Goal: Task Accomplishment & Management: Manage account settings

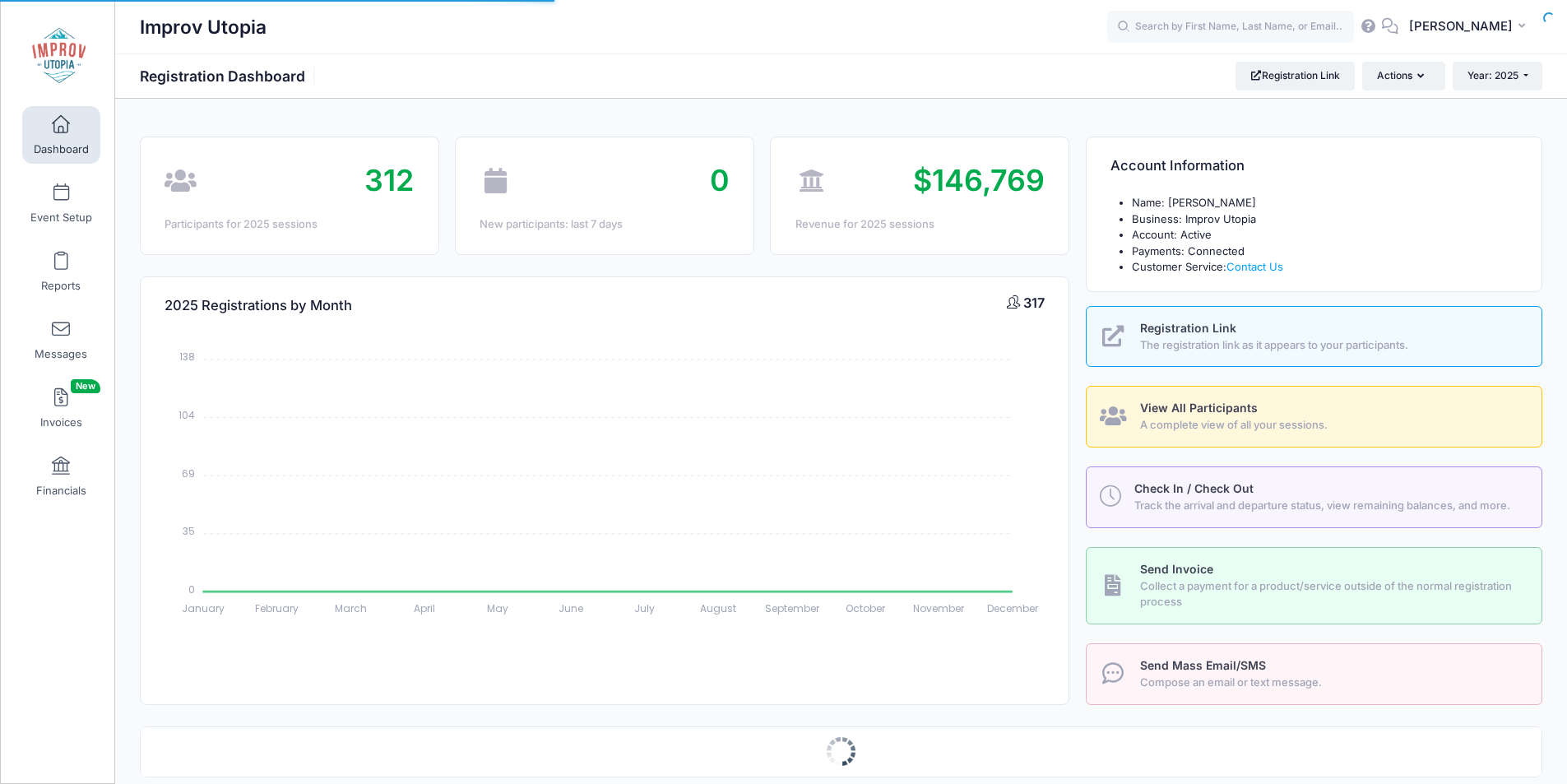
select select
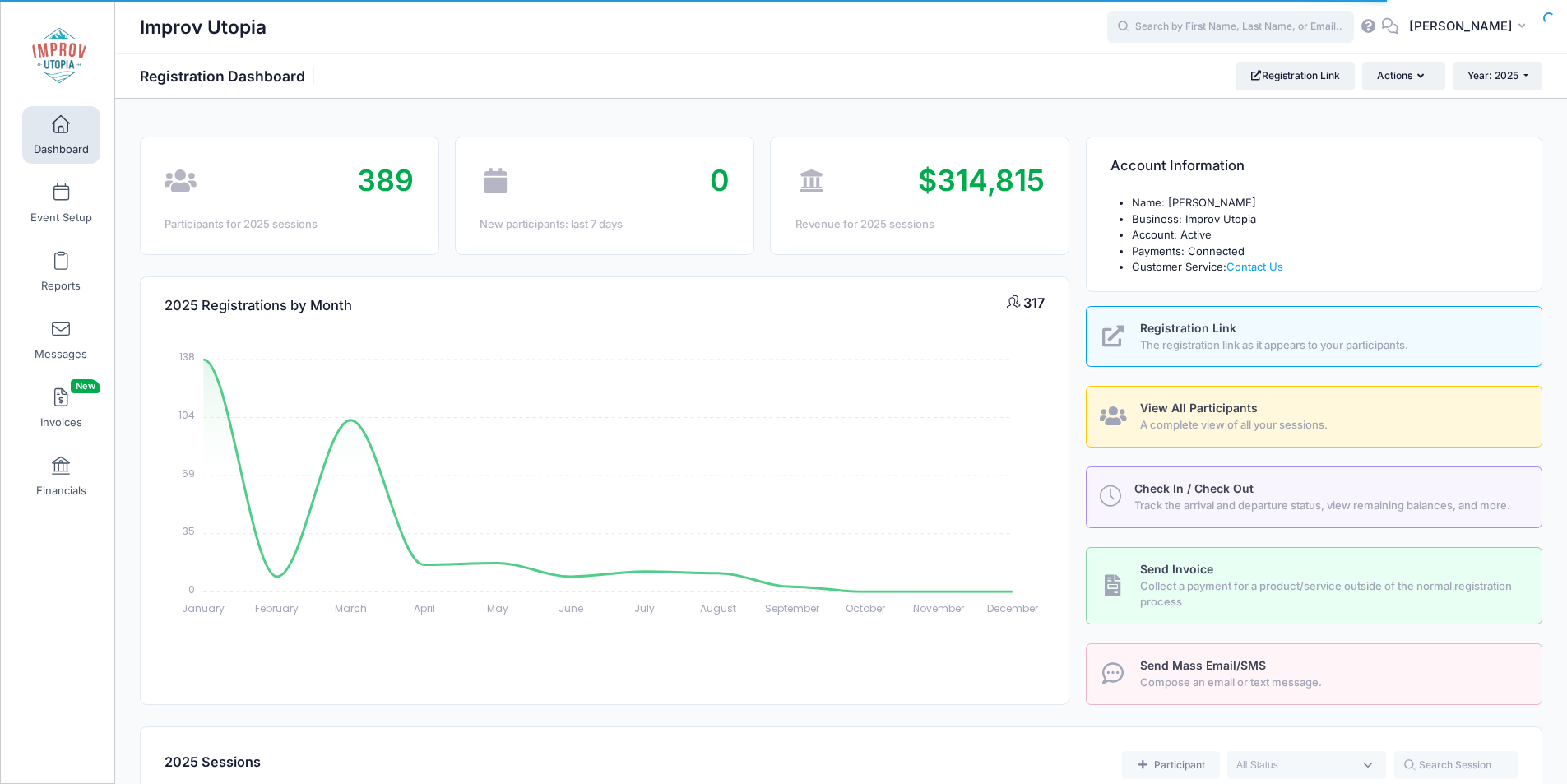
click at [1223, 24] on input "text" at bounding box center [1231, 27] width 247 height 33
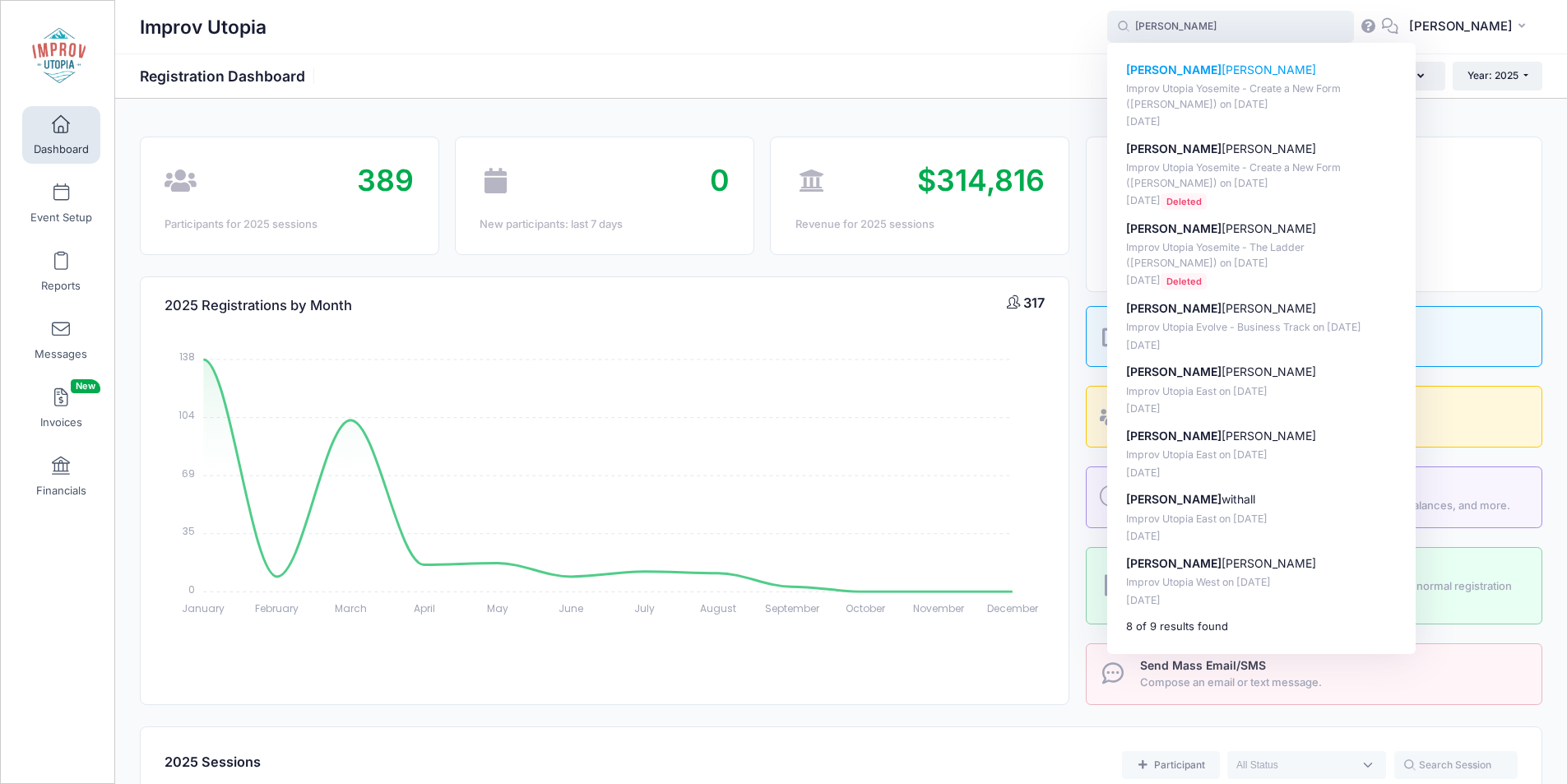
click at [1231, 77] on p "Michael Andrews" at bounding box center [1262, 70] width 271 height 17
type input "Michael Andrews (Improv Utopia Yosemite - Create a New Form (Carla Cackowski), …"
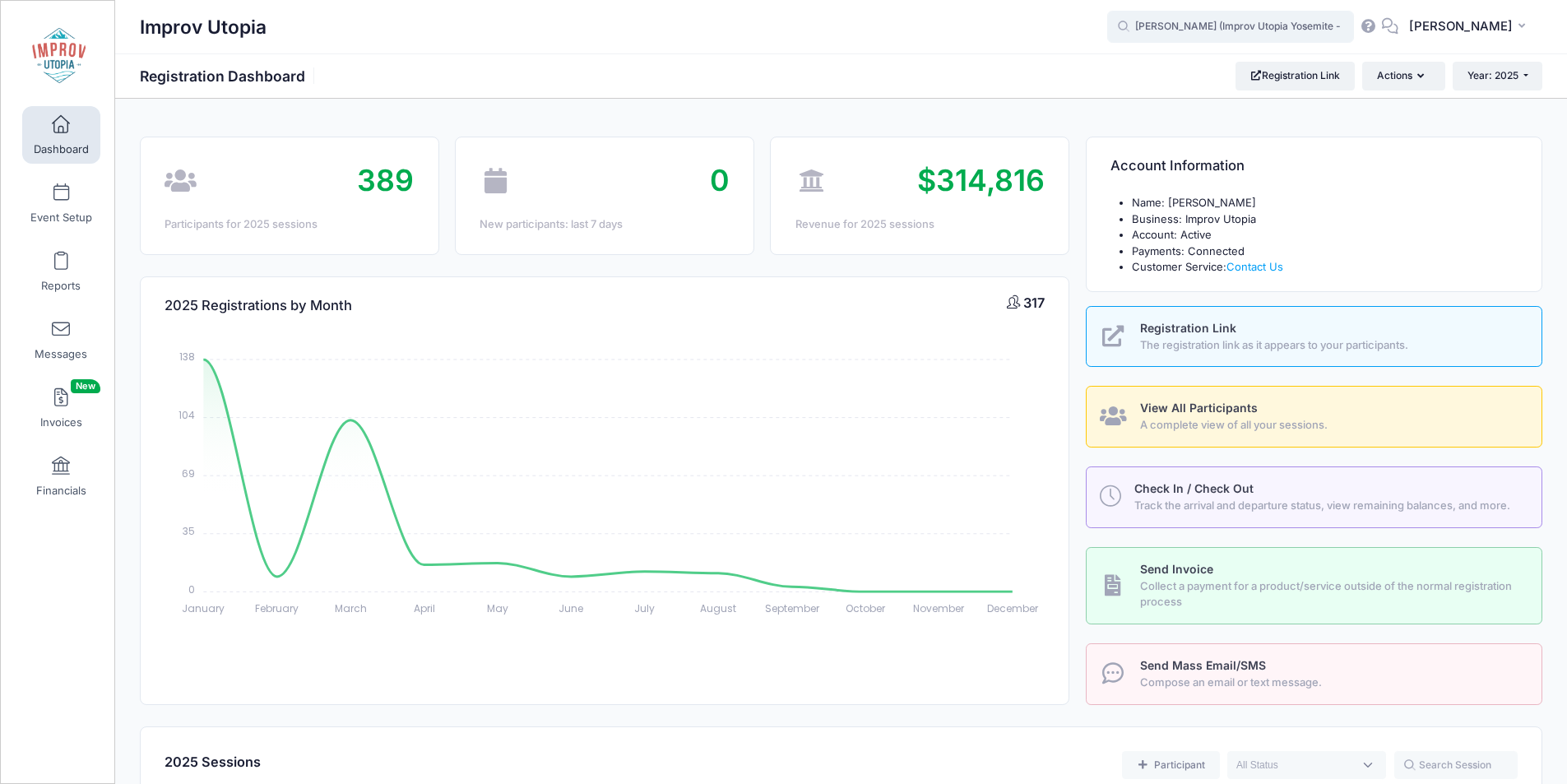
click at [1219, 23] on input "Michael Andrews (Improv Utopia Yosemite - Create a New Form (Carla Cackowski), …" at bounding box center [1231, 27] width 247 height 33
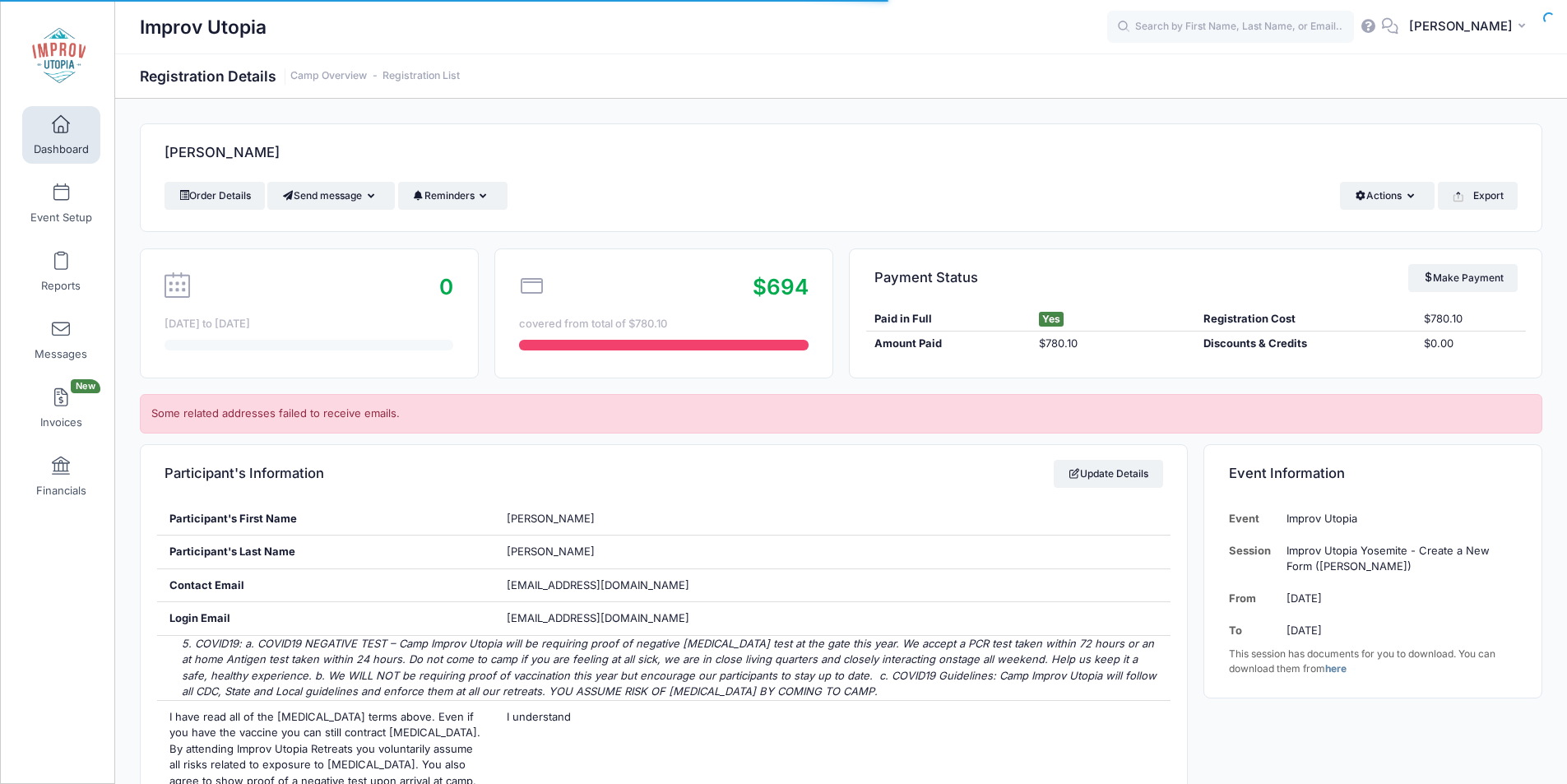
click at [1219, 23] on input "text" at bounding box center [1231, 27] width 247 height 33
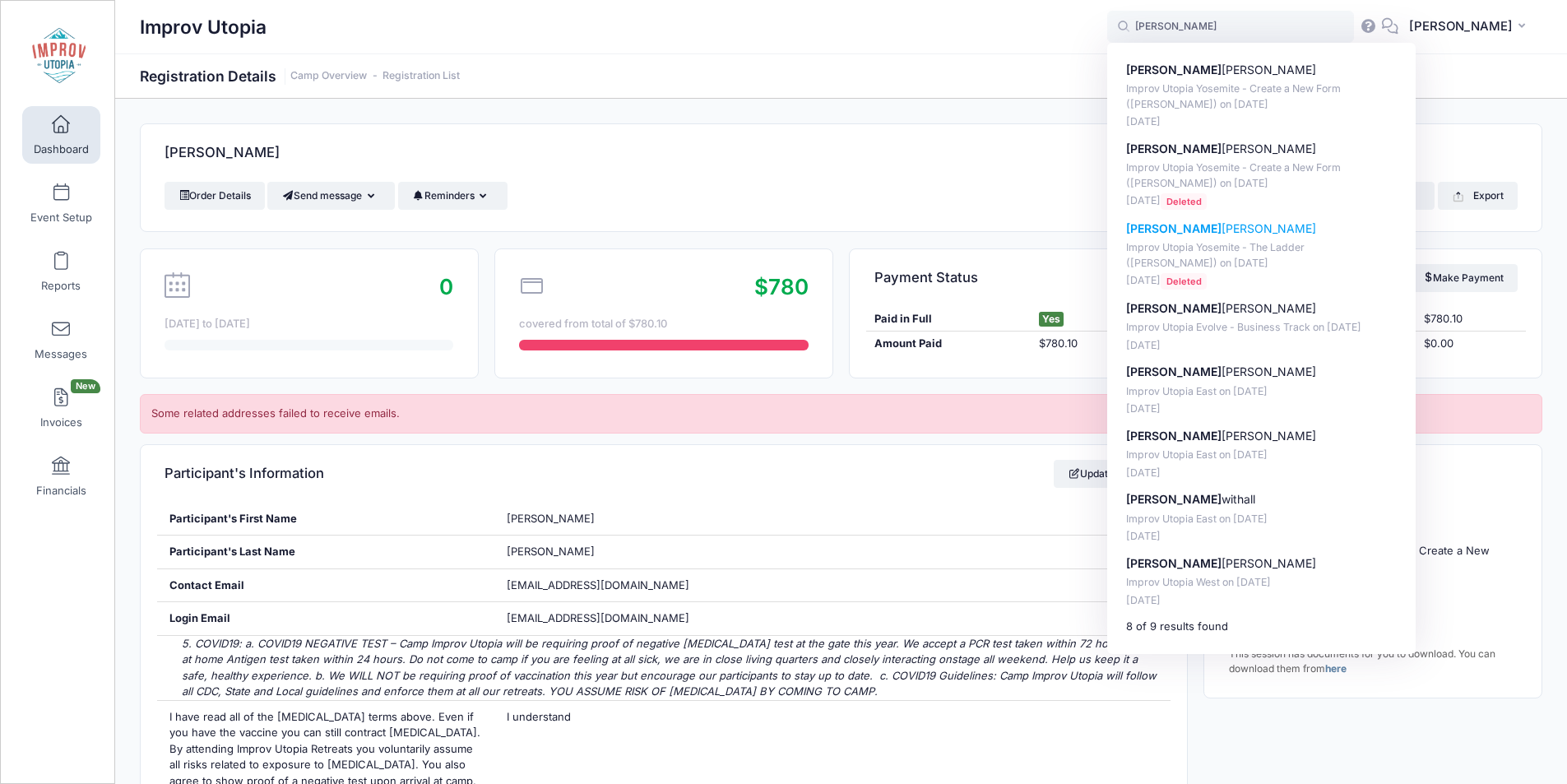
click at [1264, 231] on p "Michael Astrauskas" at bounding box center [1262, 229] width 271 height 17
type input "Michael Astrauskas (Improv Utopia Yosemite - The Ladder (Brian James O'Connell)…"
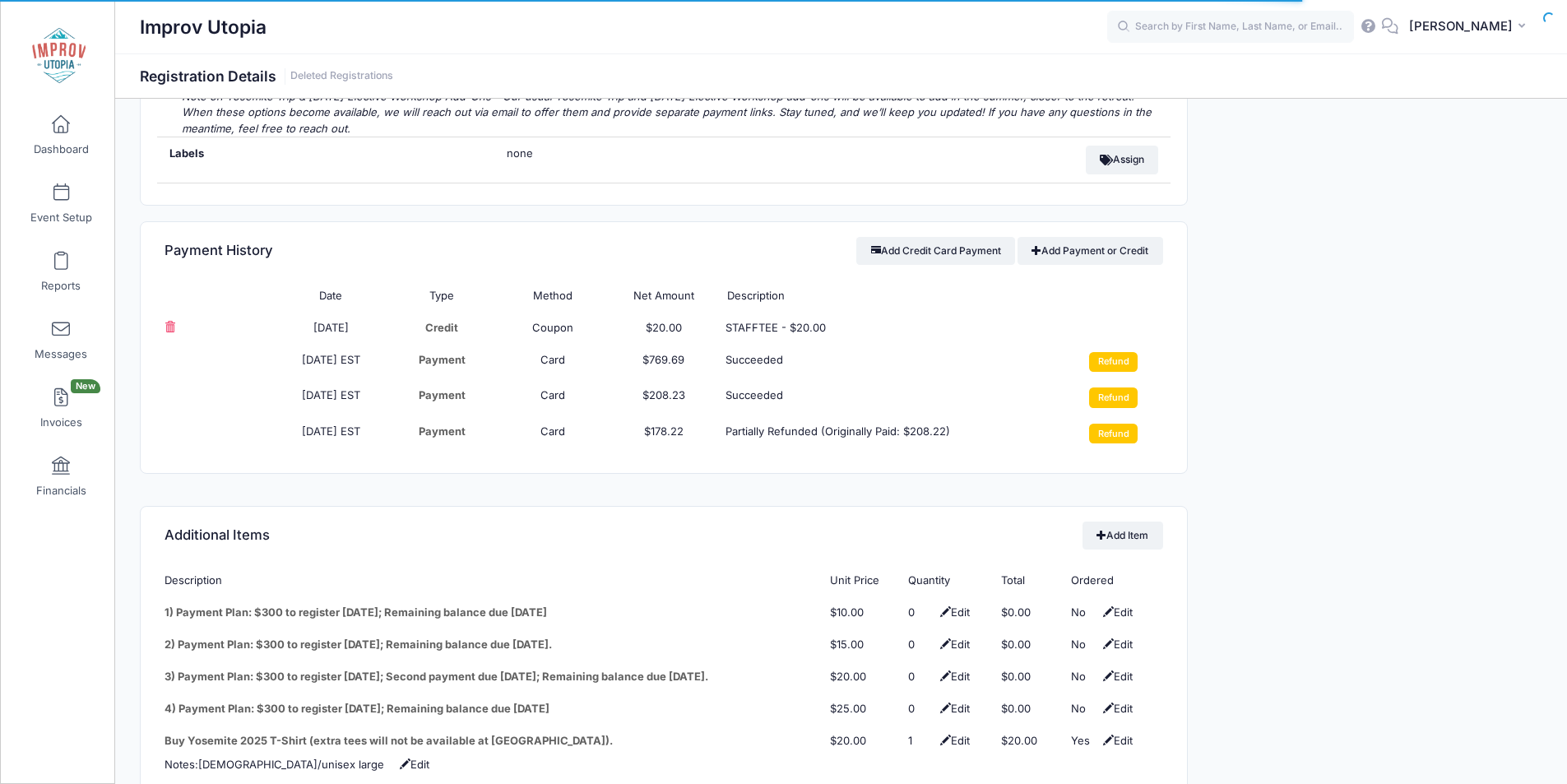
scroll to position [1903, 0]
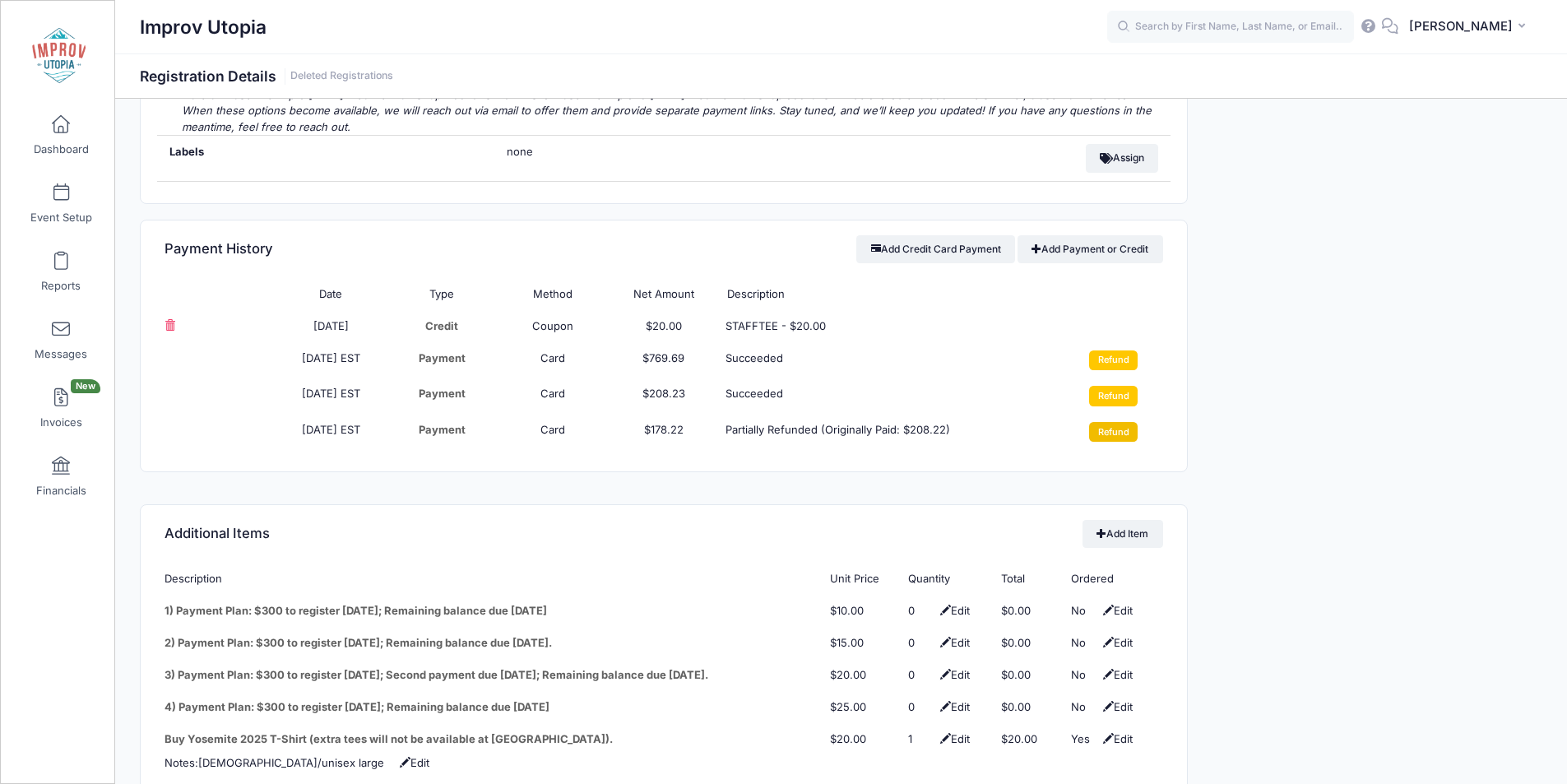
click at [1121, 422] on input "Refund" at bounding box center [1114, 432] width 49 height 20
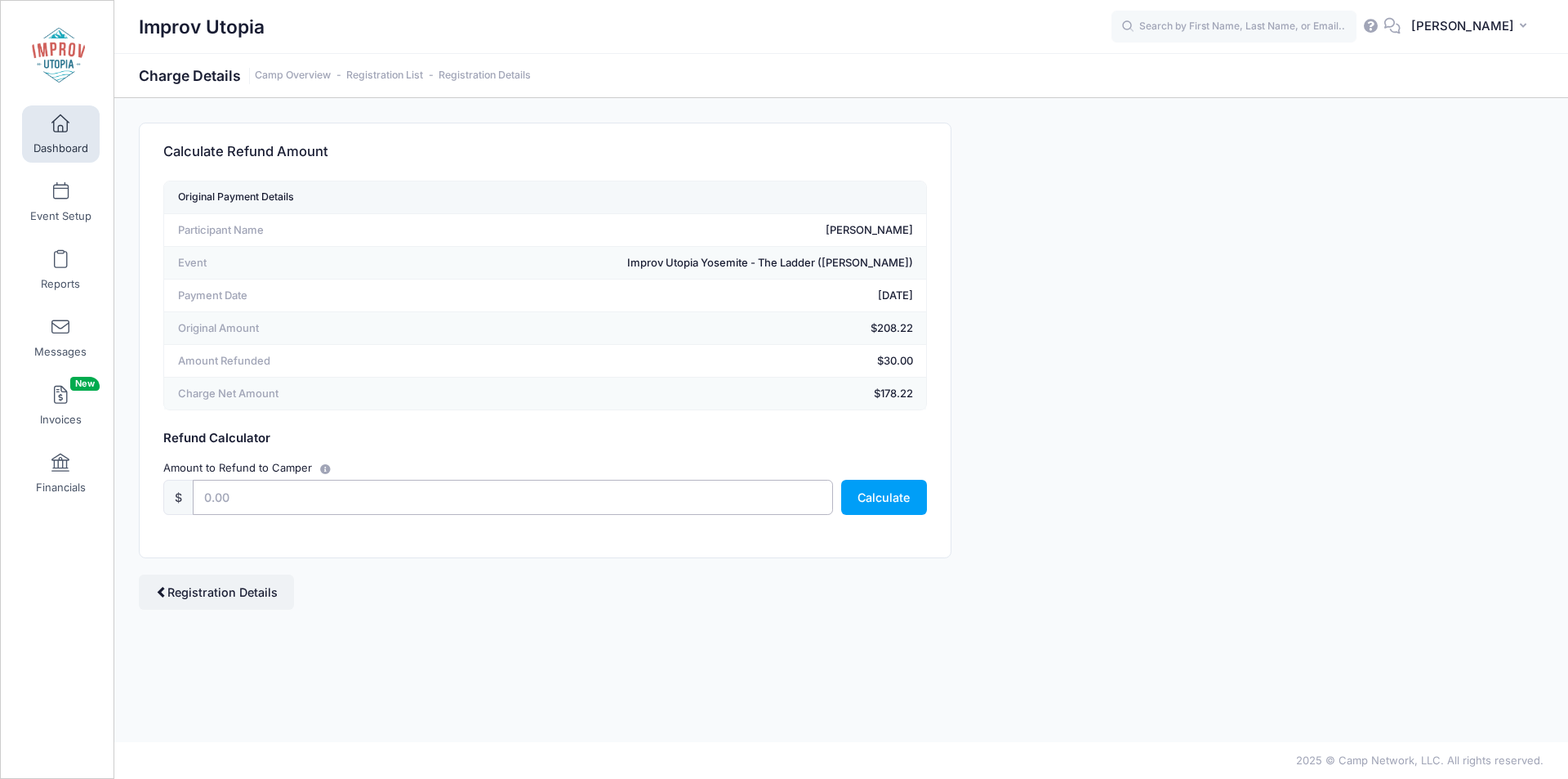
click at [356, 490] on input "text" at bounding box center [513, 496] width 640 height 35
type input "178.22"
click at [896, 497] on button "Calculate" at bounding box center [884, 496] width 86 height 35
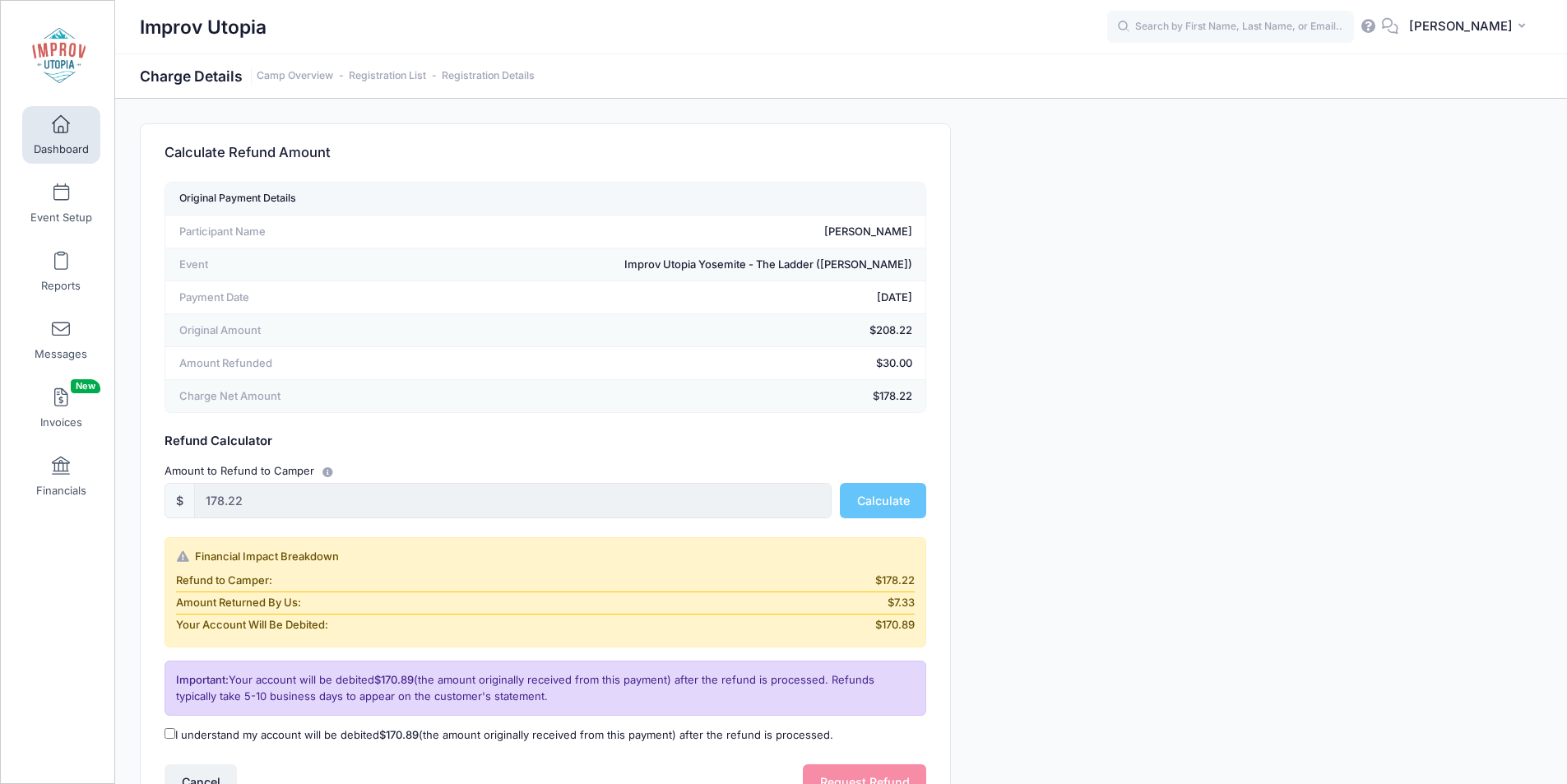
click at [911, 329] on td "$208.22" at bounding box center [656, 330] width 540 height 33
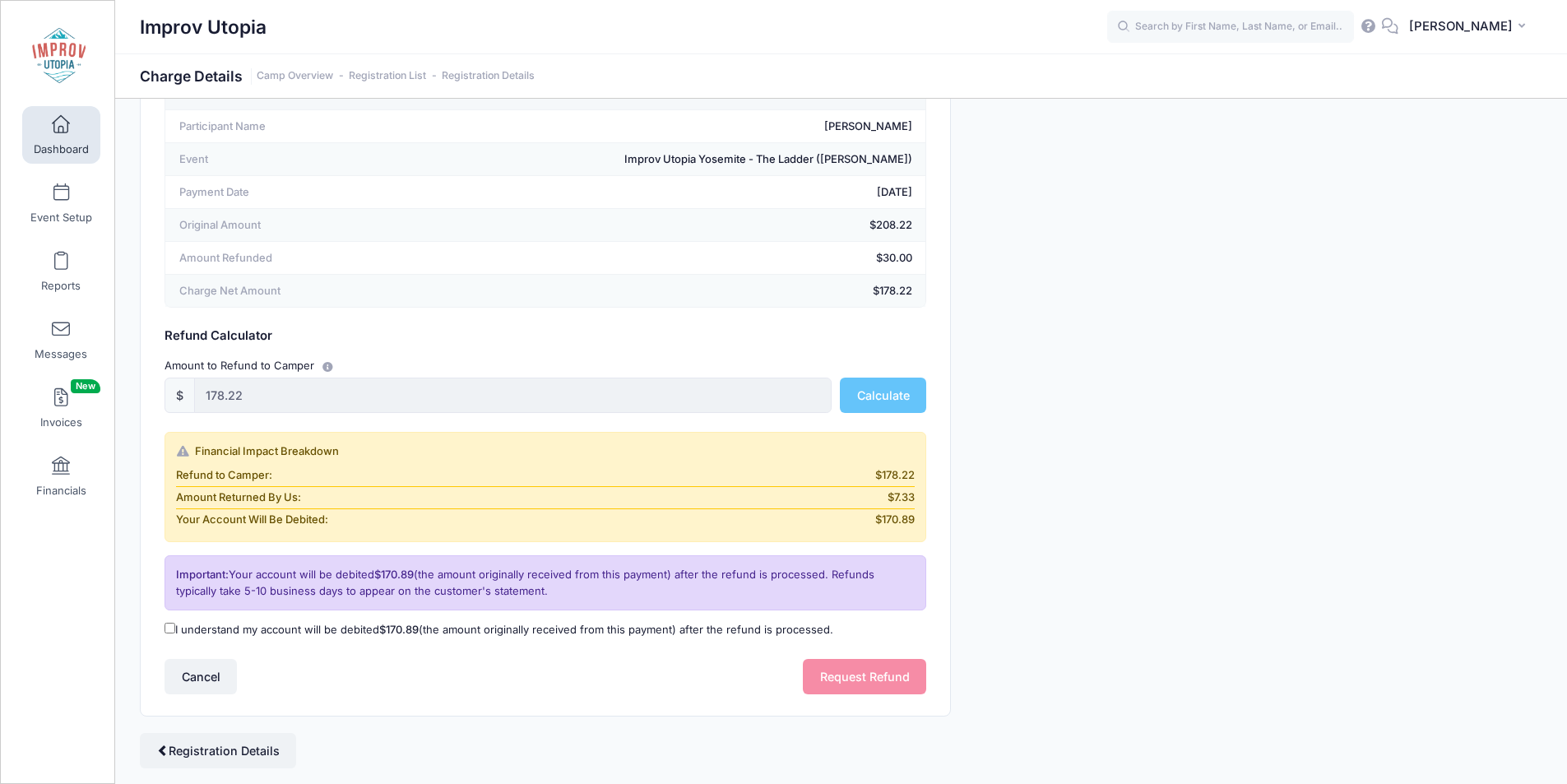
scroll to position [139, 0]
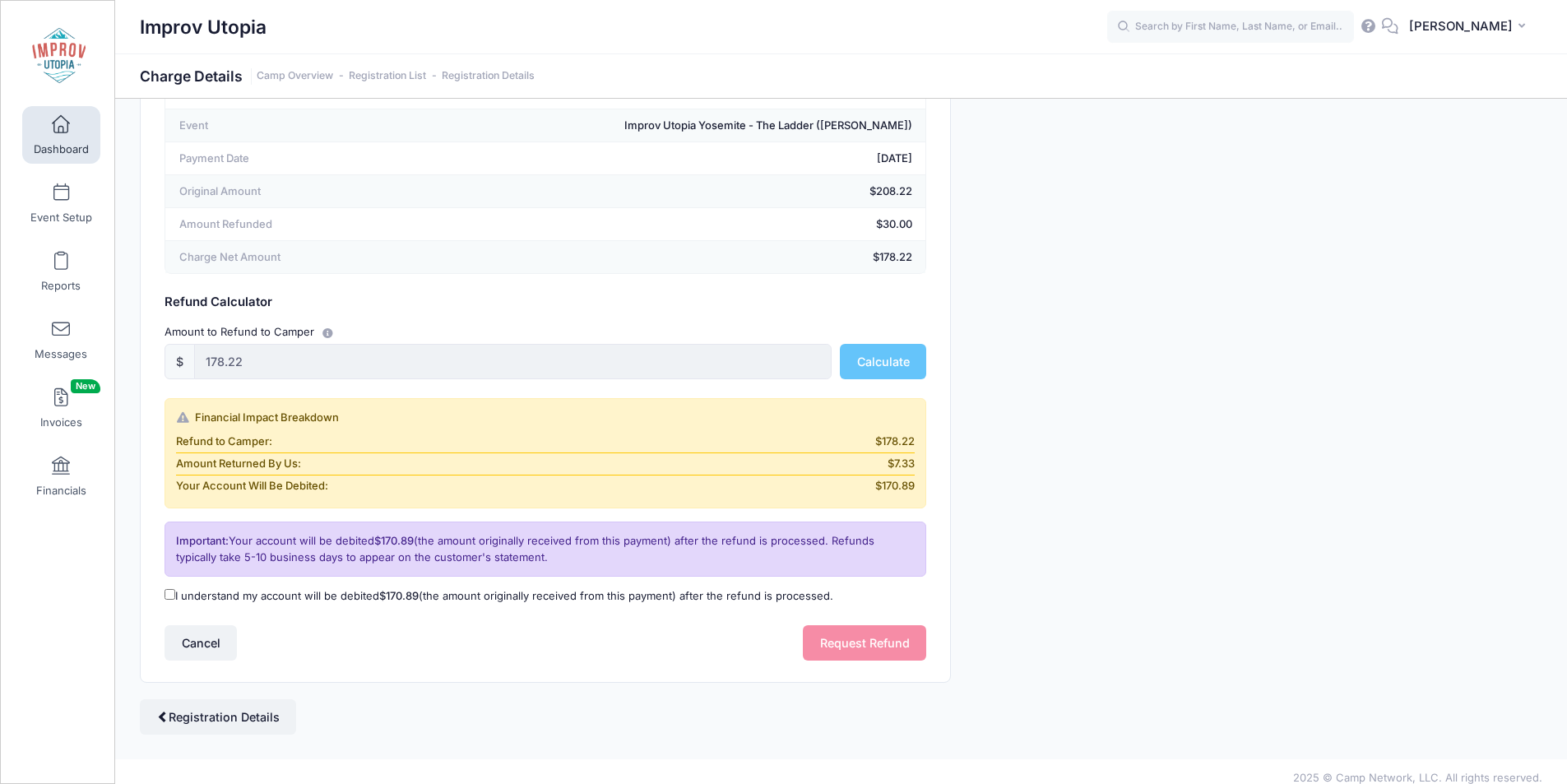
click at [175, 596] on input "I understand my account will be debited $170.89 (the amount originally received…" at bounding box center [170, 594] width 11 height 11
checkbox input "true"
click at [891, 643] on button "Request Refund" at bounding box center [865, 642] width 123 height 35
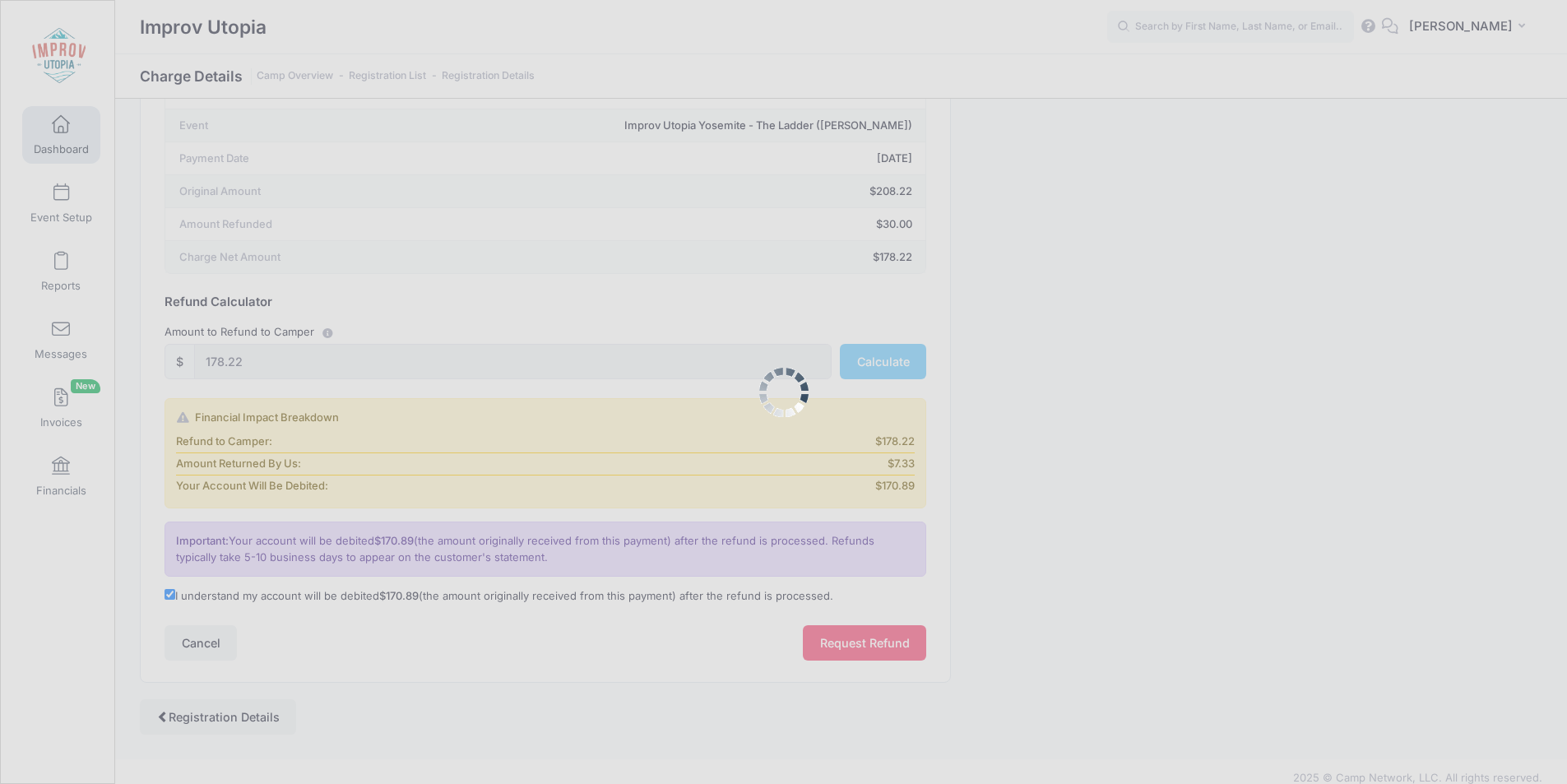
scroll to position [0, 0]
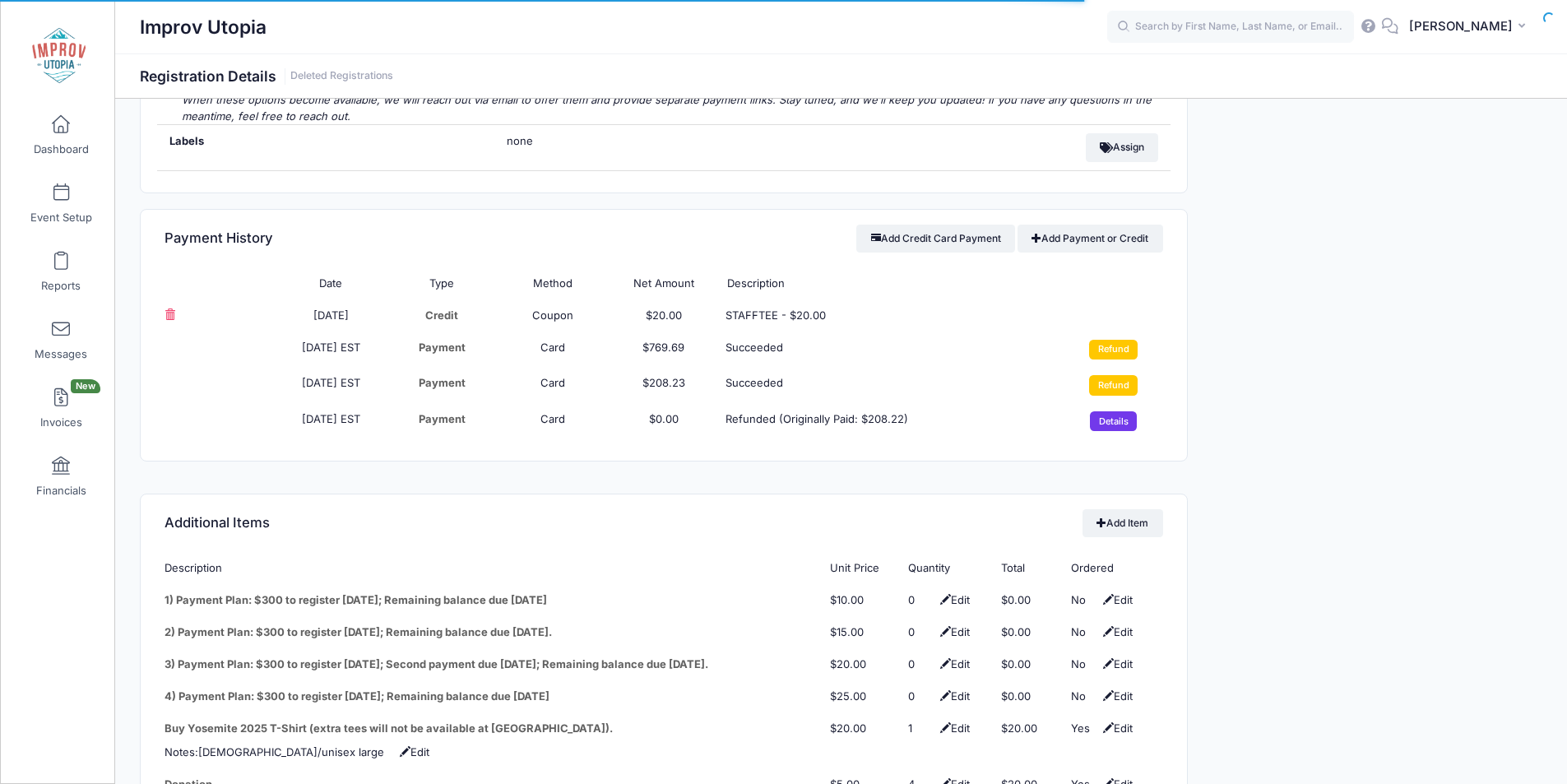
scroll to position [1915, 0]
click at [1109, 374] on input "Refund" at bounding box center [1114, 384] width 49 height 20
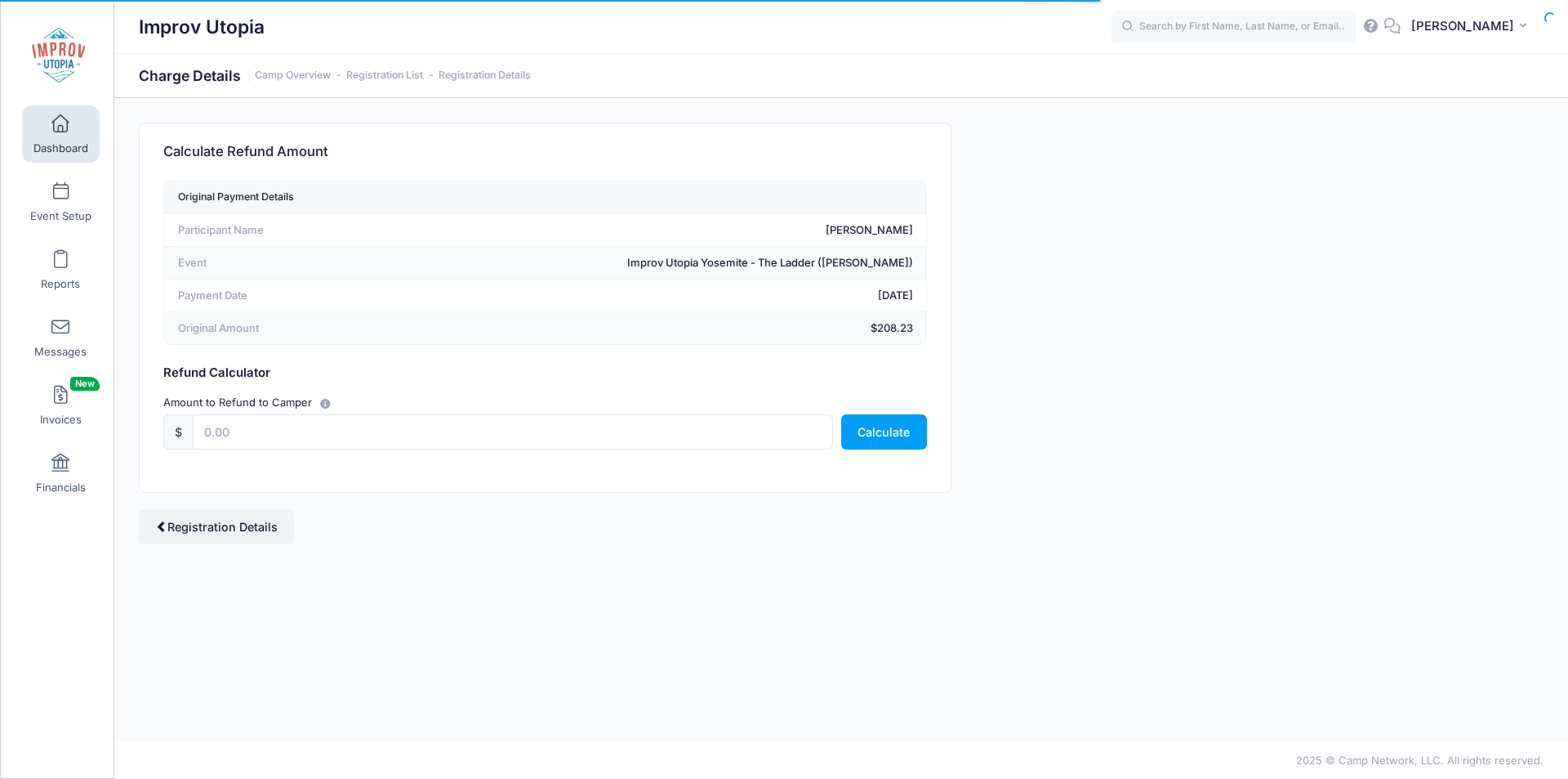
click at [844, 347] on form "Original Payment Details Participant Name Michael Astrauskas Event Improv Utopi…" at bounding box center [545, 326] width 763 height 290
click at [459, 441] on input "text" at bounding box center [513, 431] width 640 height 35
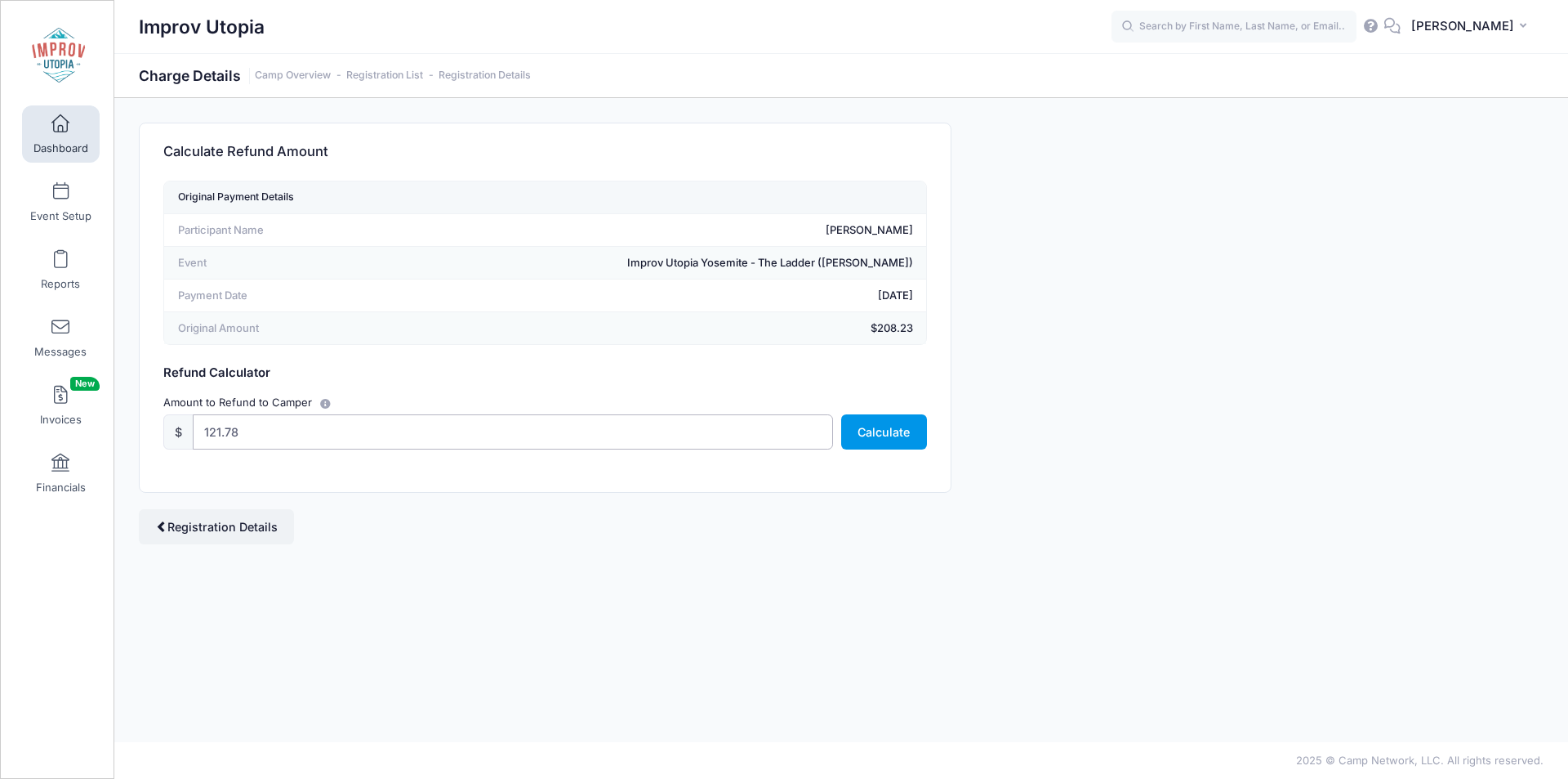
type input "121.78"
click at [915, 431] on button "Calculate" at bounding box center [884, 431] width 86 height 35
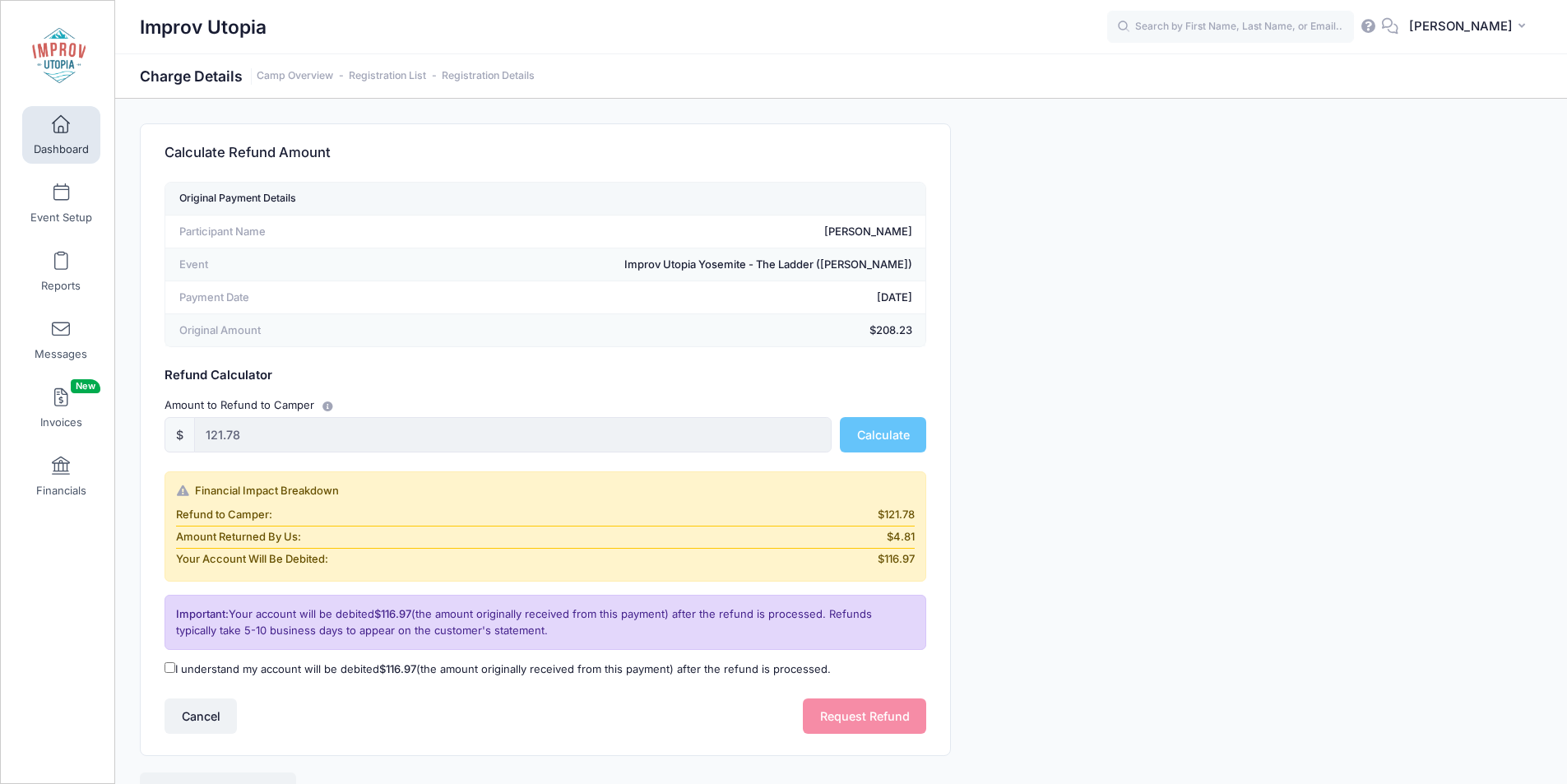
click at [168, 671] on input "I understand my account will be debited $116.97 (the amount originally received…" at bounding box center [170, 667] width 11 height 11
checkbox input "true"
click at [851, 725] on button "Request Refund" at bounding box center [865, 716] width 123 height 35
